Goal: Browse casually

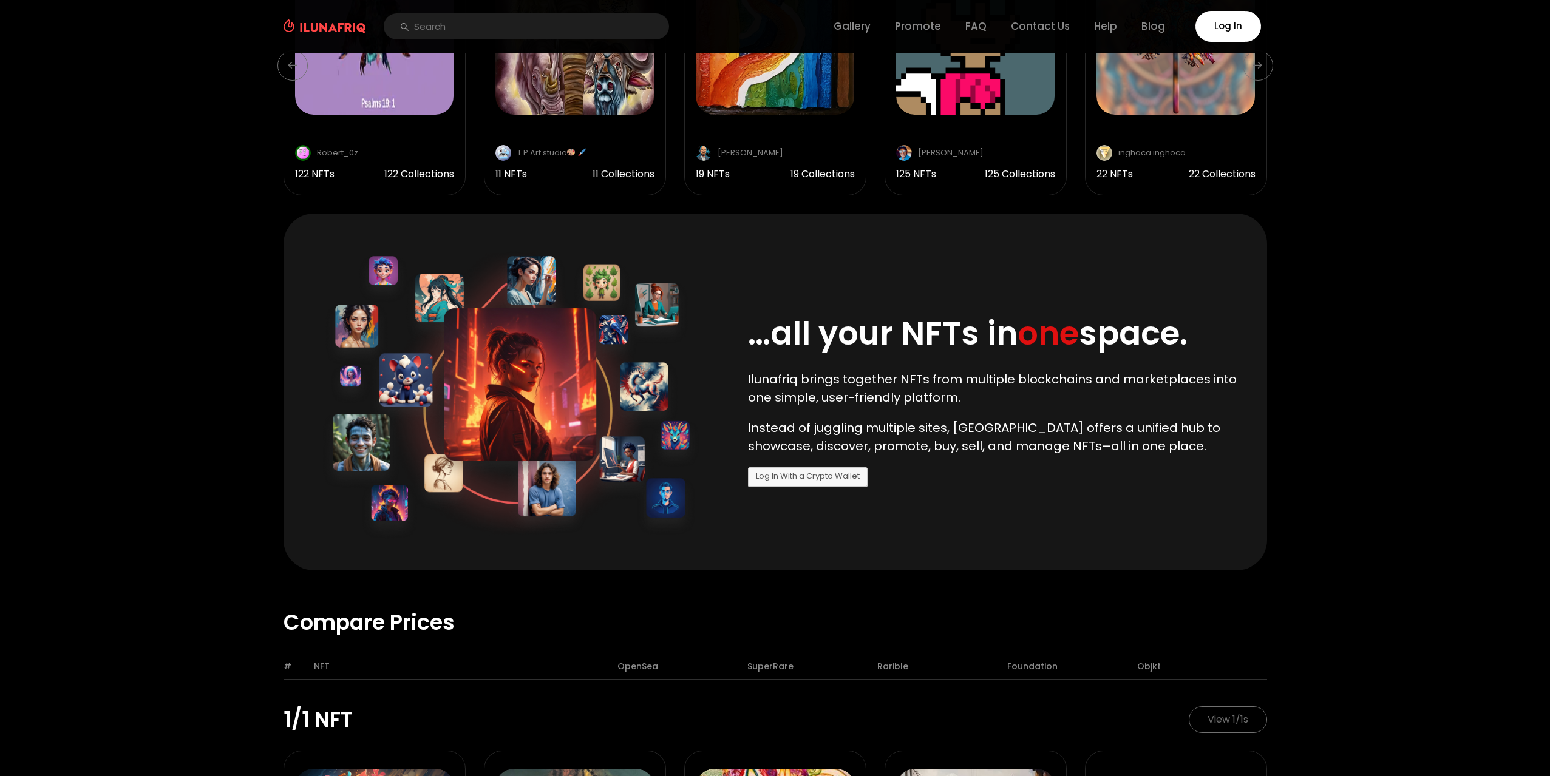
scroll to position [243, 0]
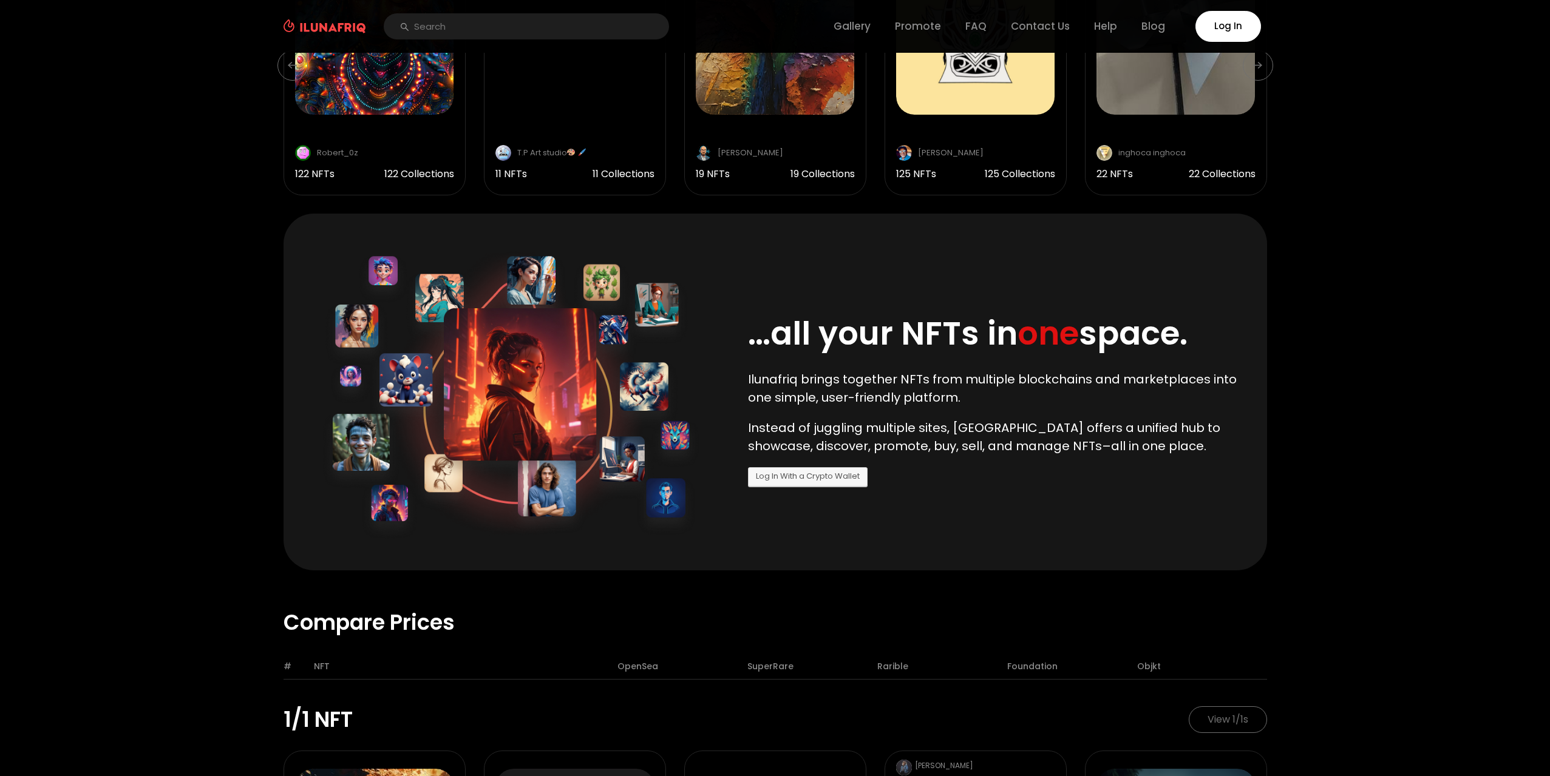
scroll to position [243, 0]
